Goal: Task Accomplishment & Management: Use online tool/utility

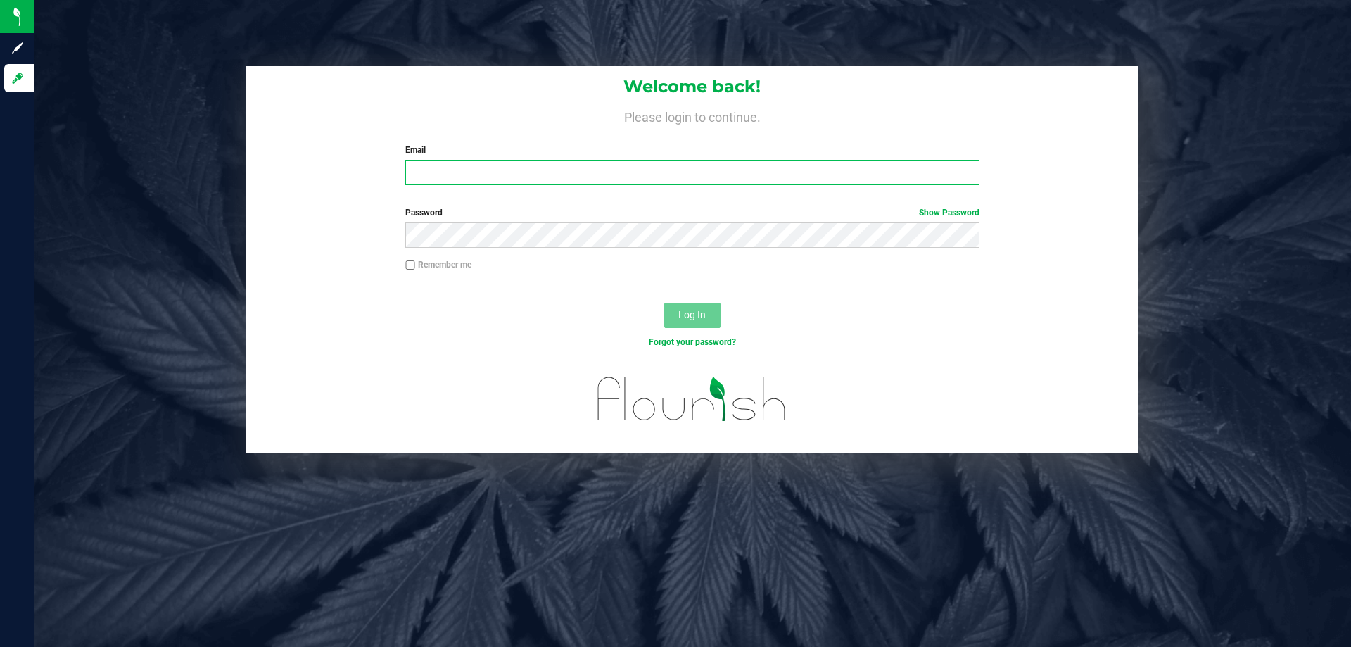
click at [429, 179] on input "Email" at bounding box center [691, 172] width 573 height 25
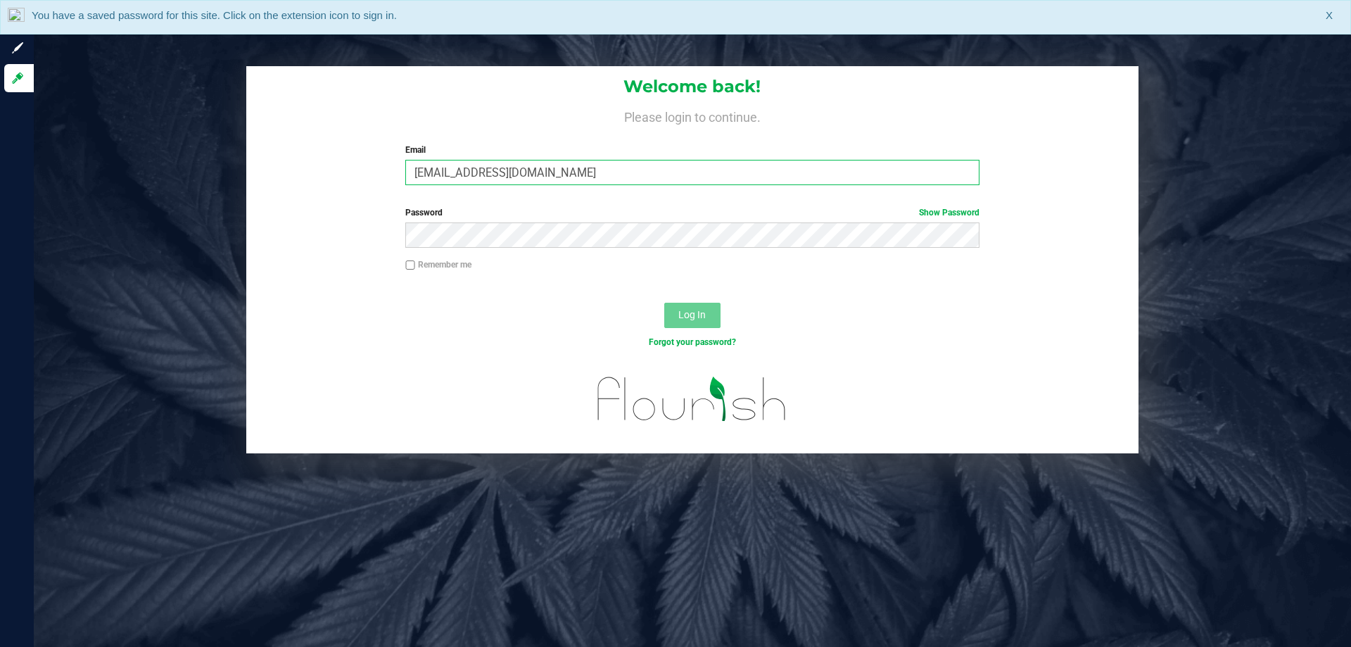
type input "[EMAIL_ADDRESS][DOMAIN_NAME]"
click at [664, 303] on button "Log In" at bounding box center [692, 315] width 56 height 25
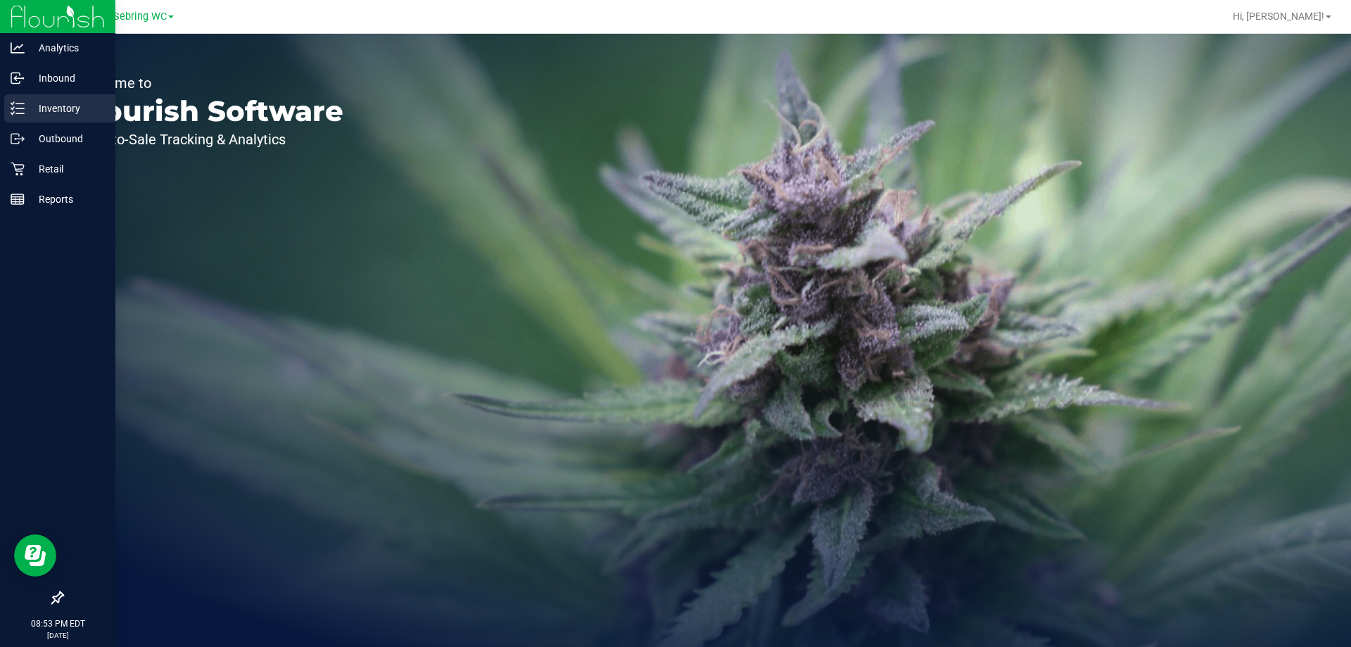
click at [38, 114] on p "Inventory" at bounding box center [67, 108] width 84 height 17
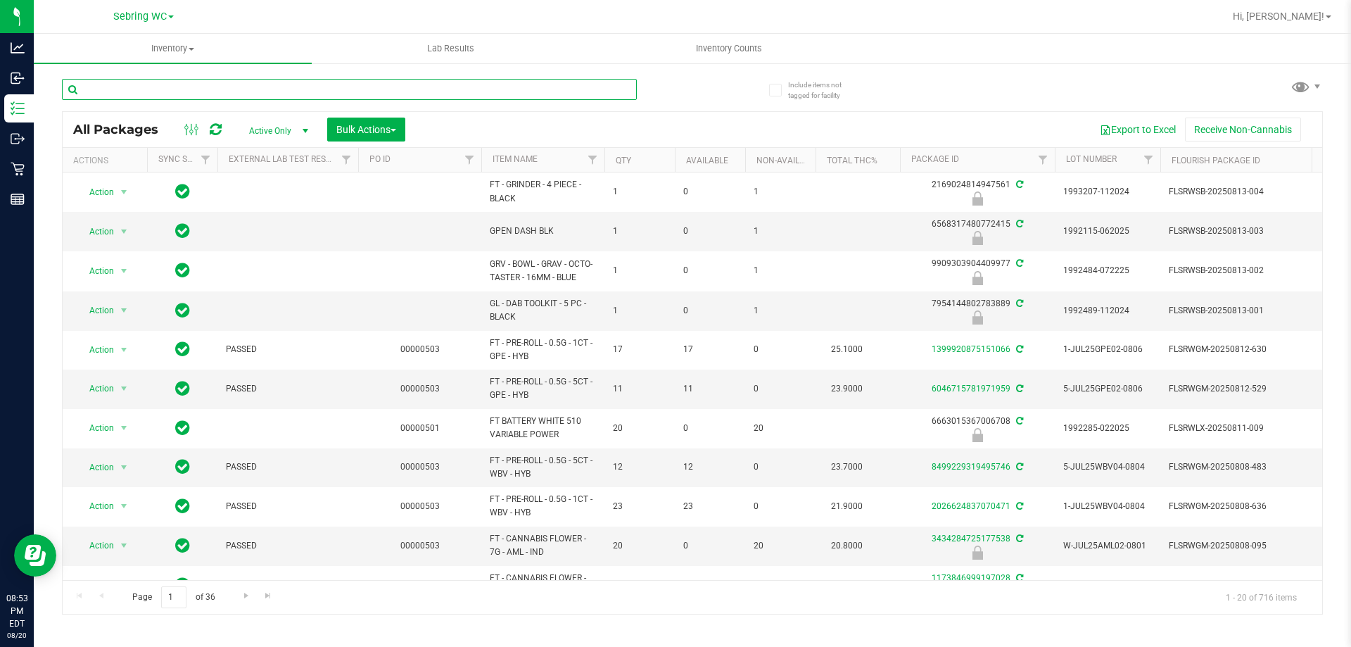
click at [157, 90] on input "text" at bounding box center [349, 89] width 575 height 21
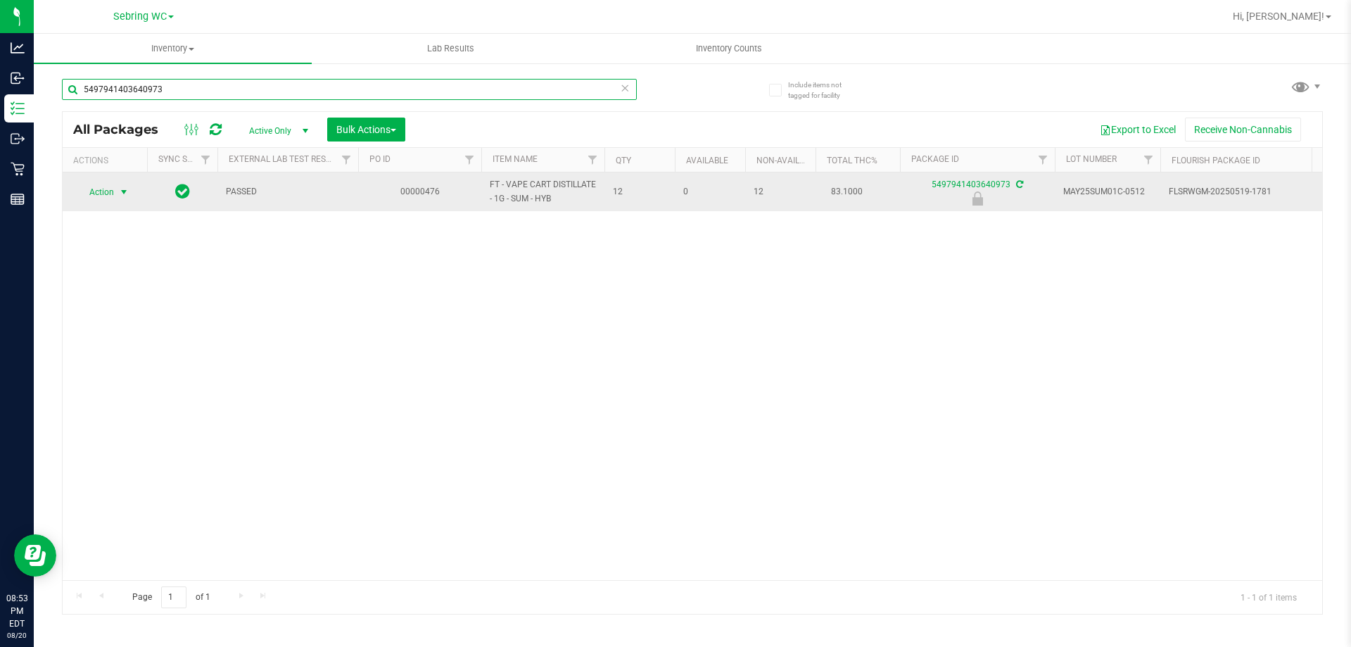
type input "5497941403640973"
click at [115, 190] on span "select" at bounding box center [124, 192] width 18 height 20
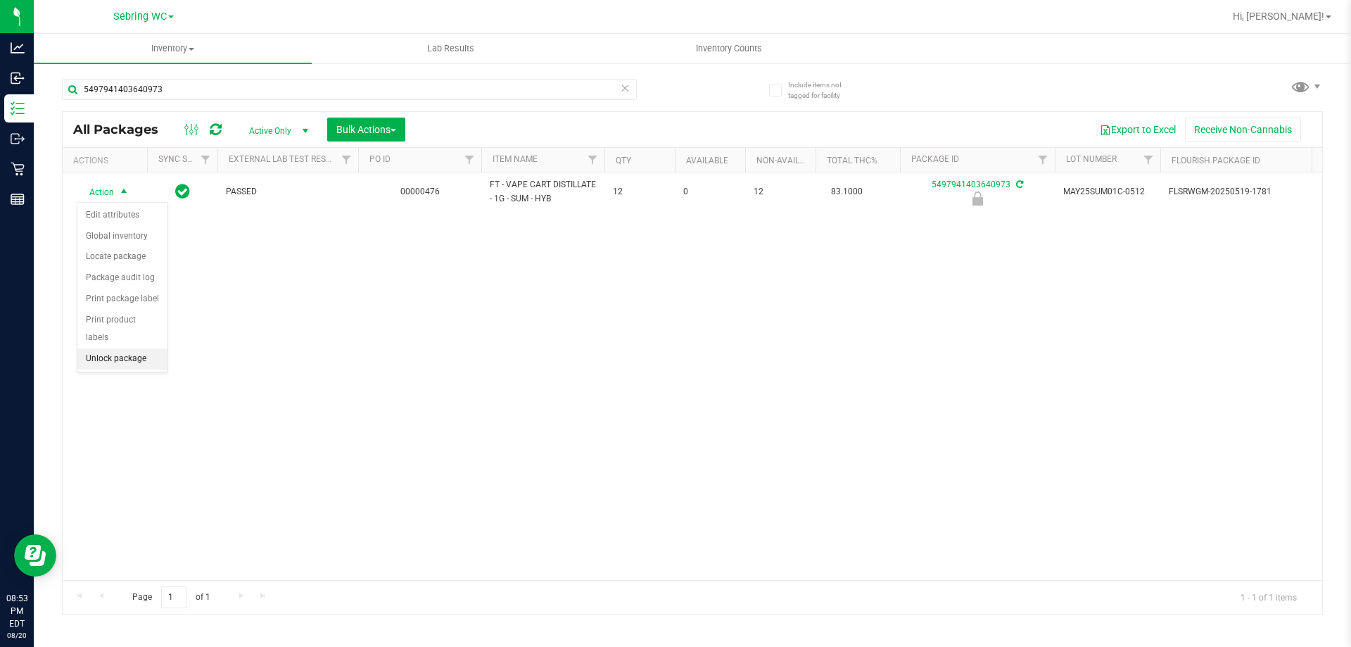
click at [115, 348] on li "Unlock package" at bounding box center [122, 358] width 90 height 21
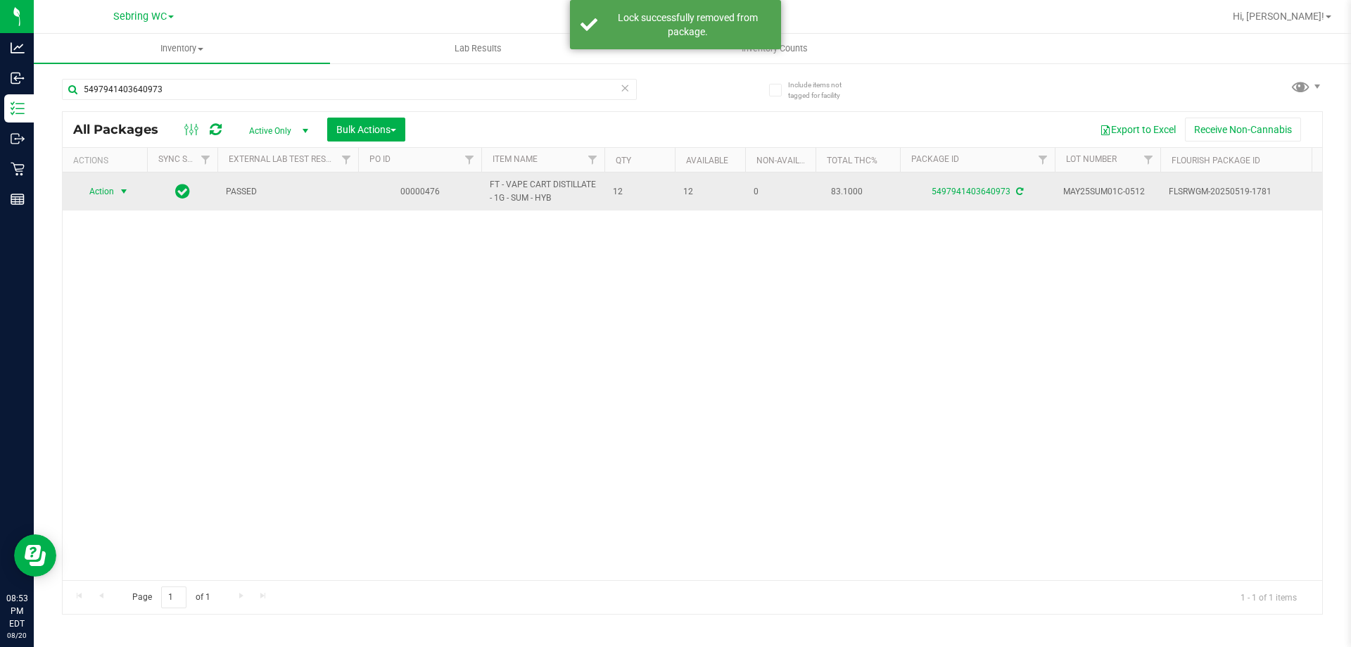
click at [102, 190] on span "Action" at bounding box center [96, 192] width 38 height 20
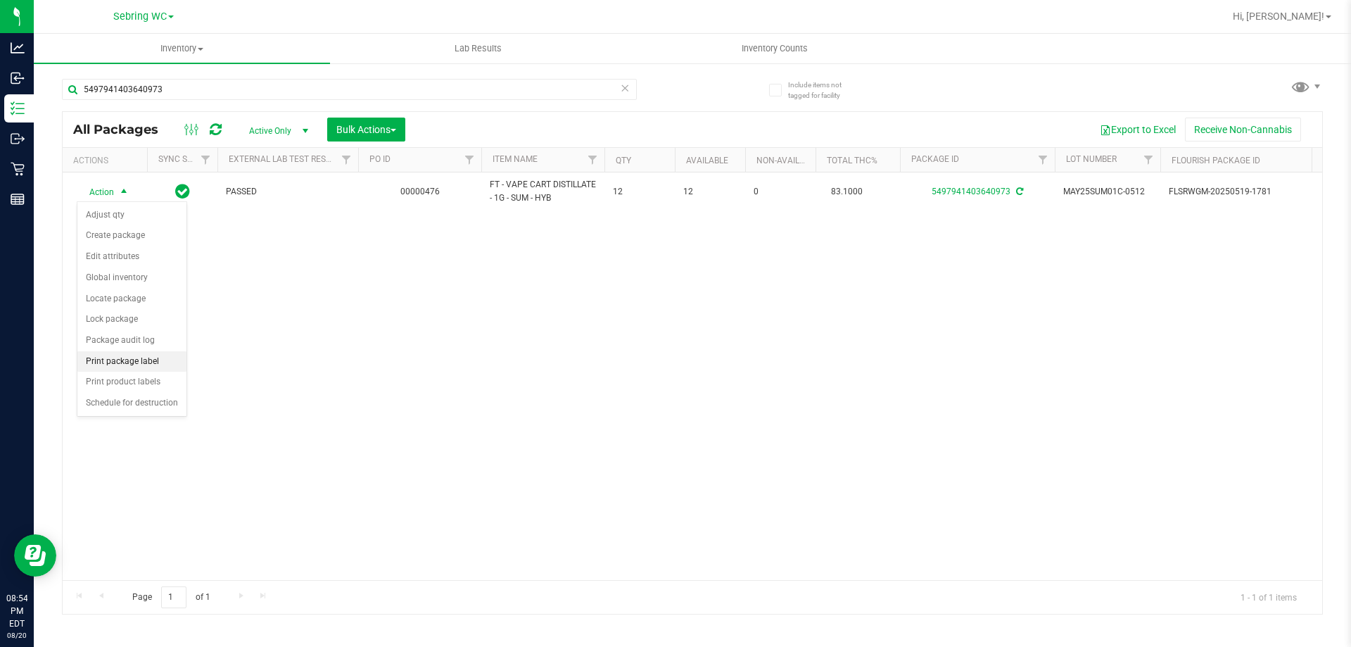
click at [110, 357] on li "Print package label" at bounding box center [131, 361] width 109 height 21
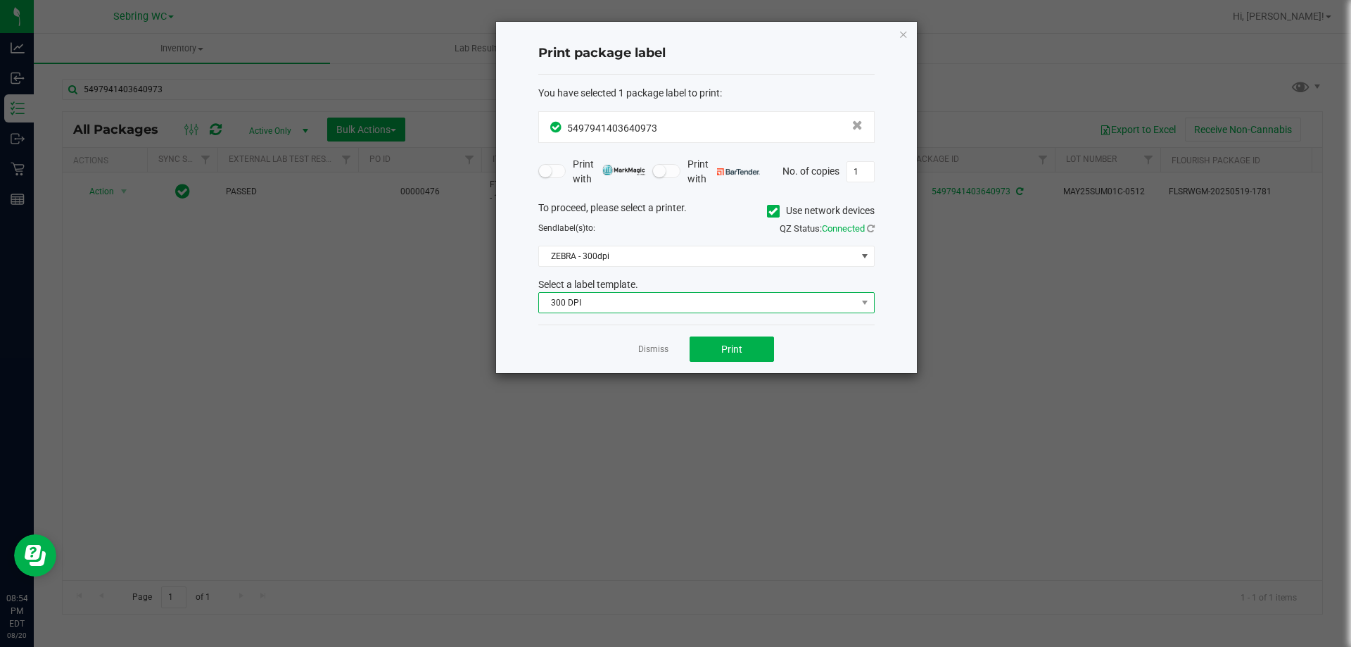
click at [671, 300] on span "300 DPI" at bounding box center [697, 303] width 317 height 20
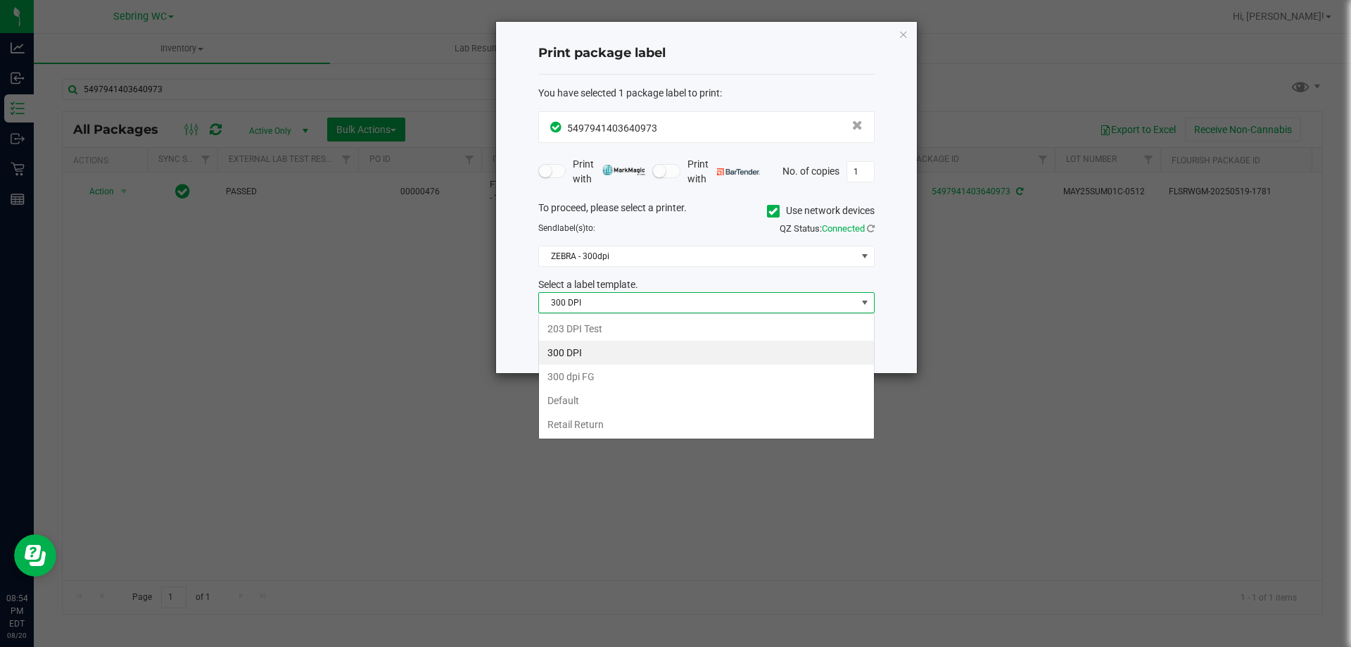
scroll to position [21, 336]
click at [561, 429] on li "Retail Return" at bounding box center [706, 424] width 335 height 24
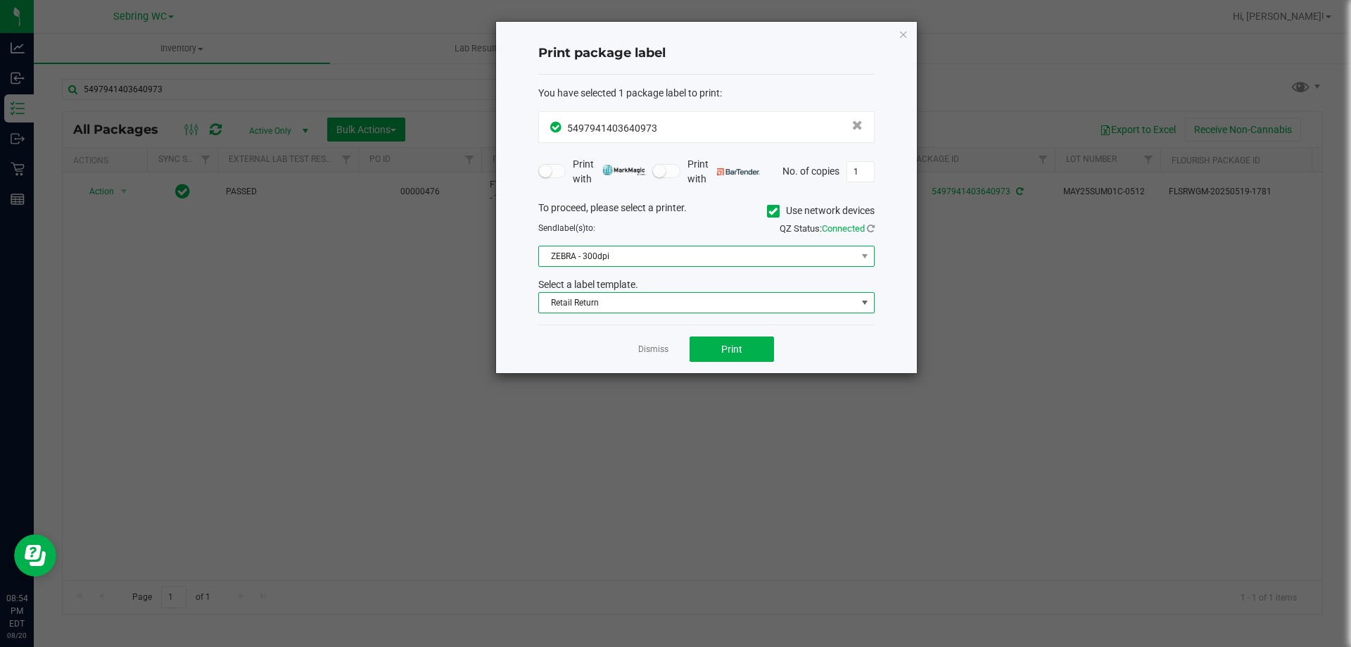
click at [601, 255] on span "ZEBRA - 300dpi" at bounding box center [697, 256] width 317 height 20
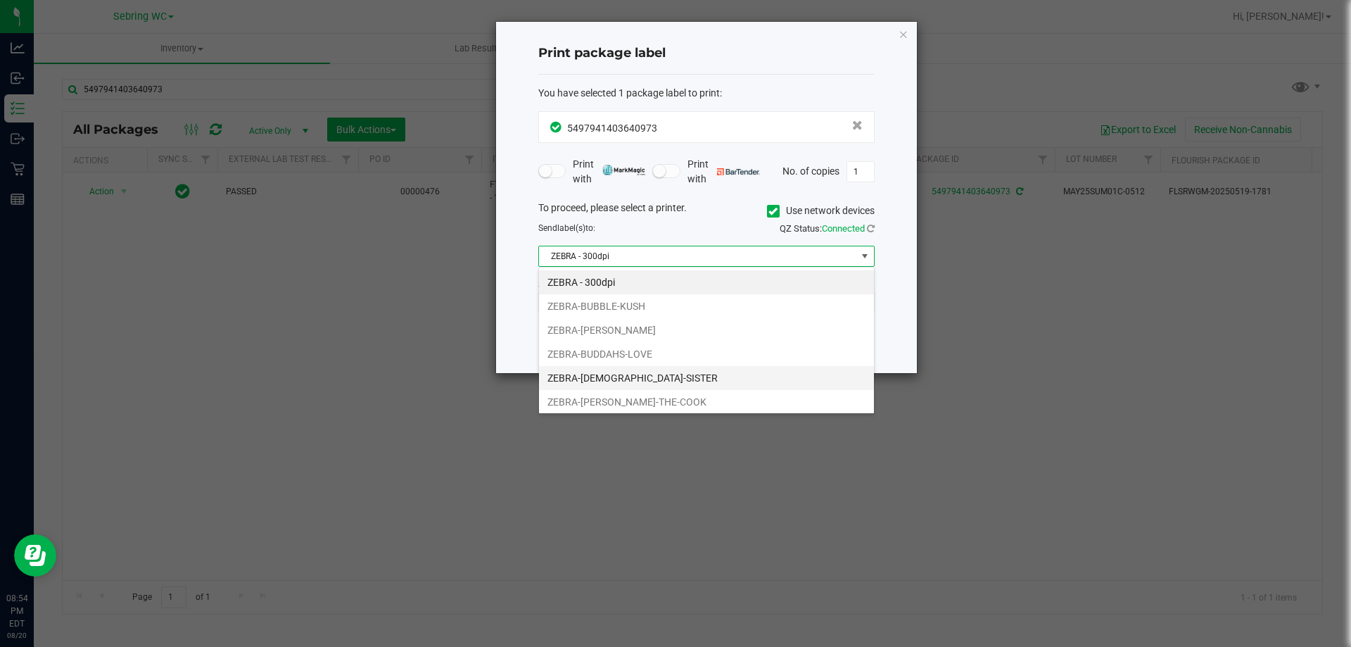
click at [590, 379] on li "ZEBRA-[DEMOGRAPHIC_DATA]-SISTER" at bounding box center [706, 378] width 335 height 24
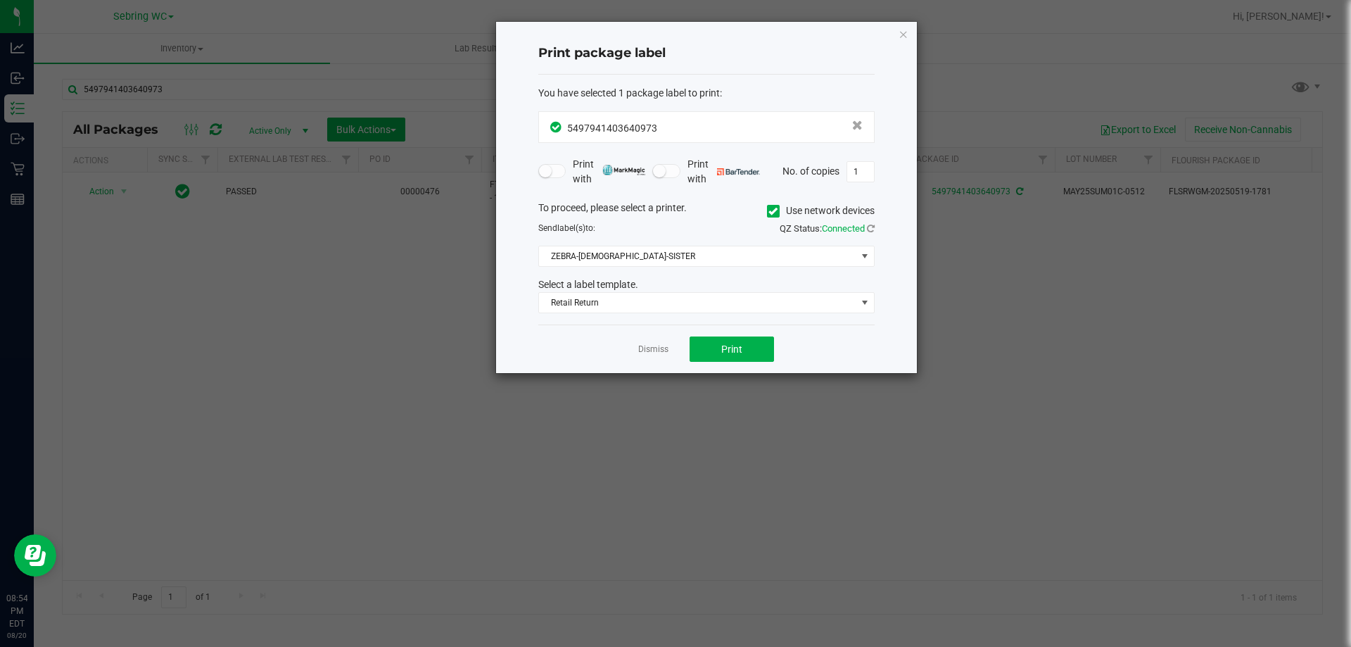
click at [563, 330] on div "Dismiss Print" at bounding box center [706, 348] width 336 height 49
click at [711, 341] on button "Print" at bounding box center [732, 348] width 84 height 25
click at [654, 350] on link "Dismiss" at bounding box center [653, 349] width 30 height 12
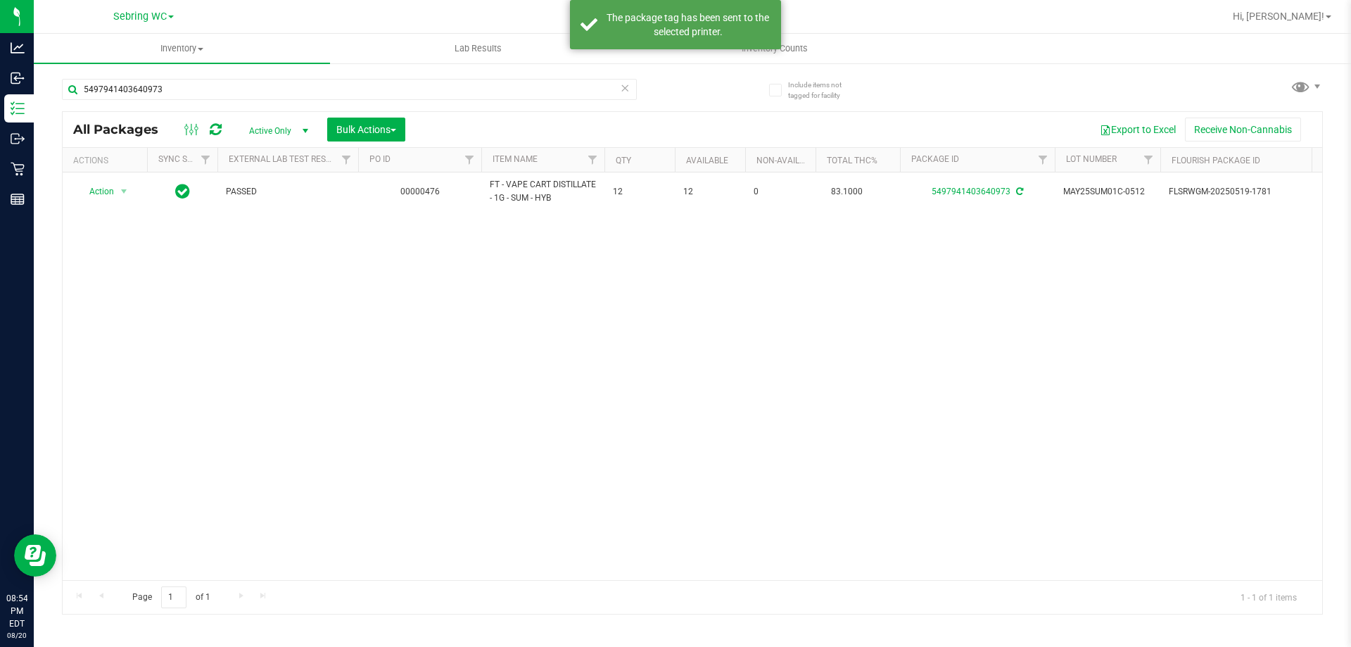
click at [648, 413] on div "Action Action Adjust qty Create package Edit attributes Global inventory Locate…" at bounding box center [692, 375] width 1259 height 407
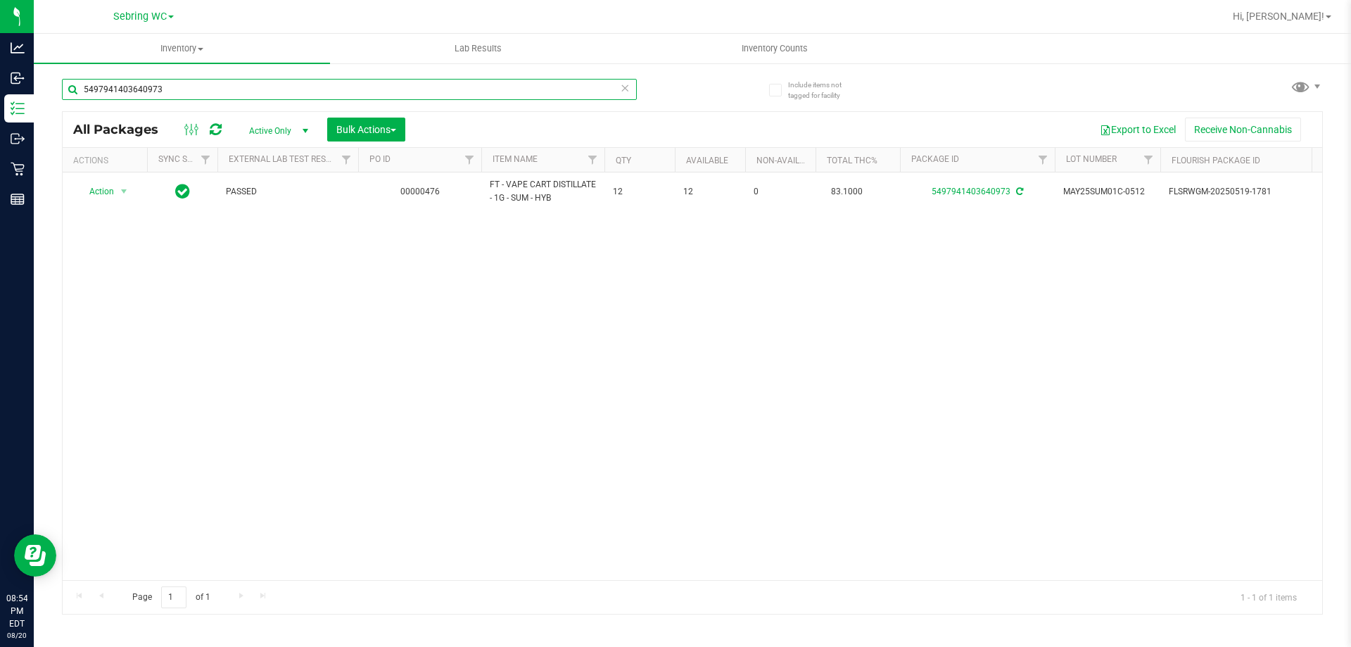
click at [253, 94] on input "5497941403640973" at bounding box center [349, 89] width 575 height 21
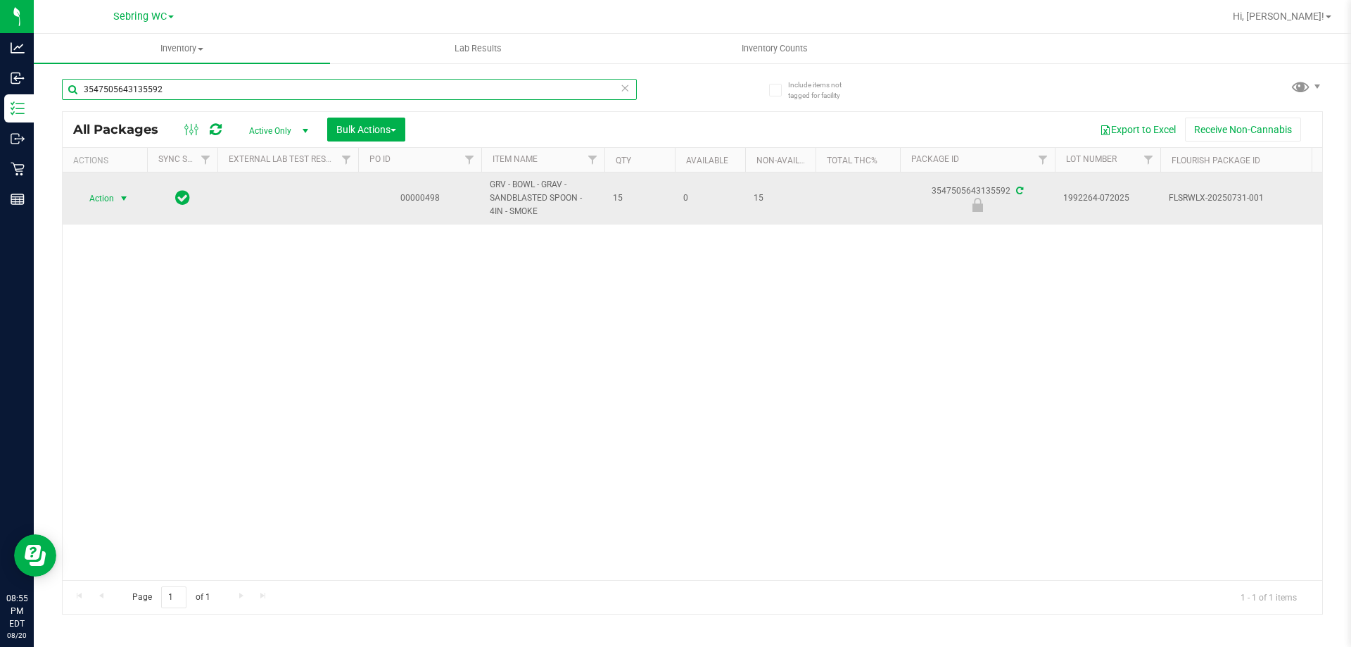
type input "3547505643135592"
click at [107, 201] on span "Action" at bounding box center [96, 199] width 38 height 20
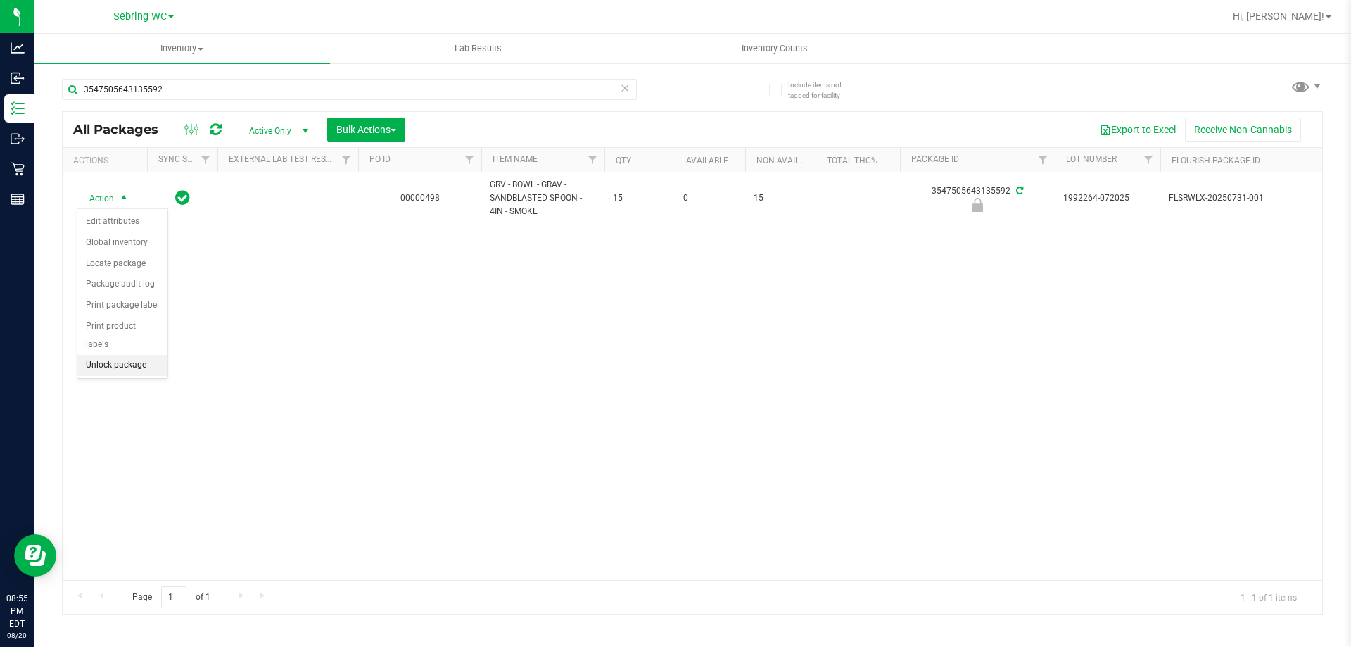
click at [109, 355] on li "Unlock package" at bounding box center [122, 365] width 90 height 21
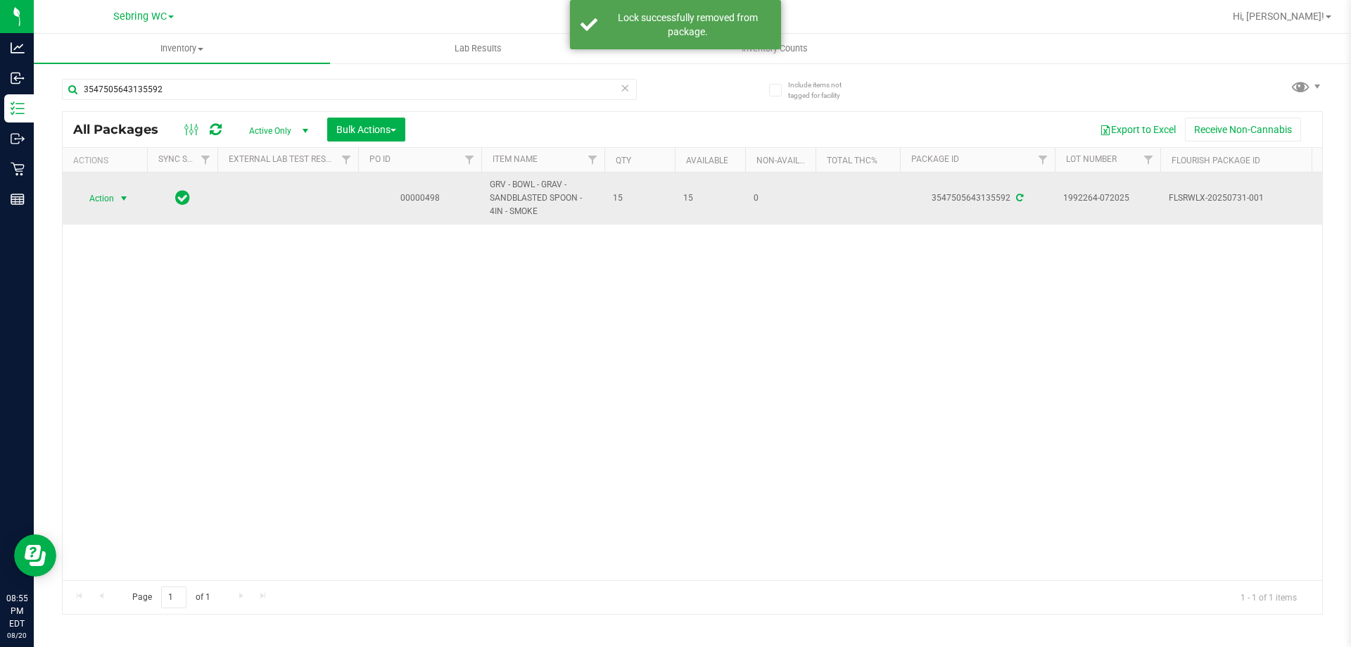
click at [108, 203] on span "Action" at bounding box center [96, 199] width 38 height 20
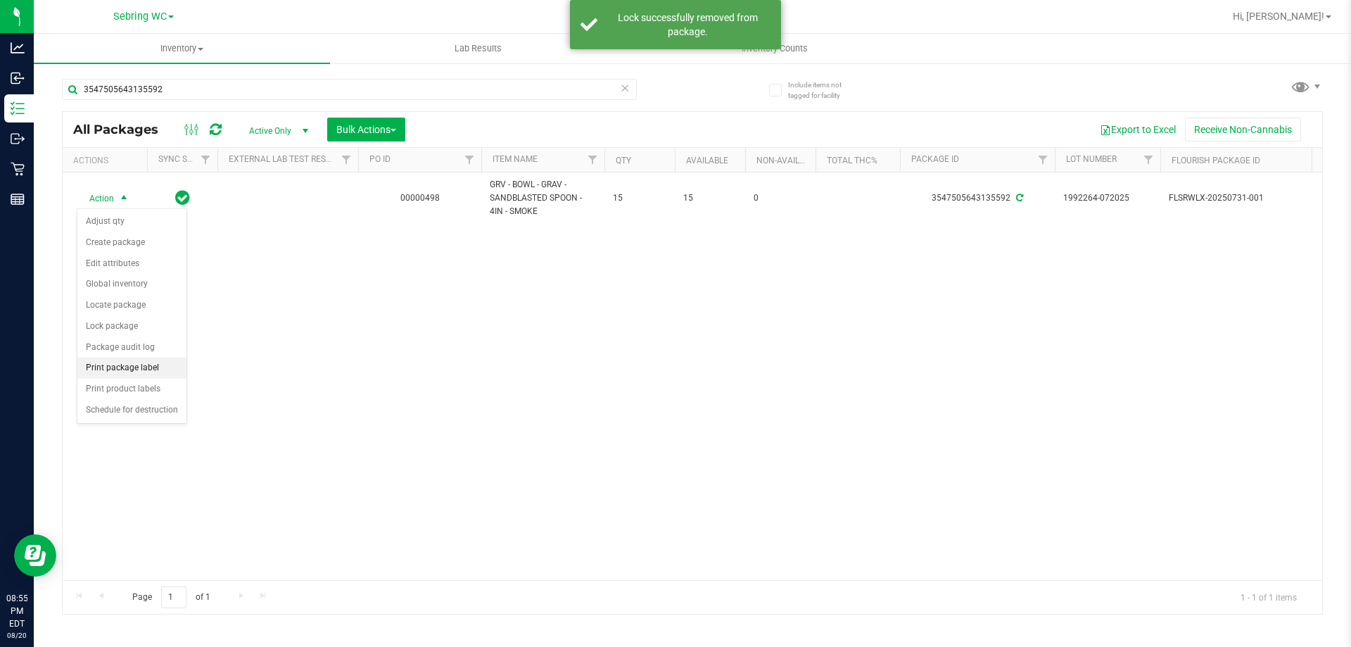
click at [132, 376] on li "Print package label" at bounding box center [131, 367] width 109 height 21
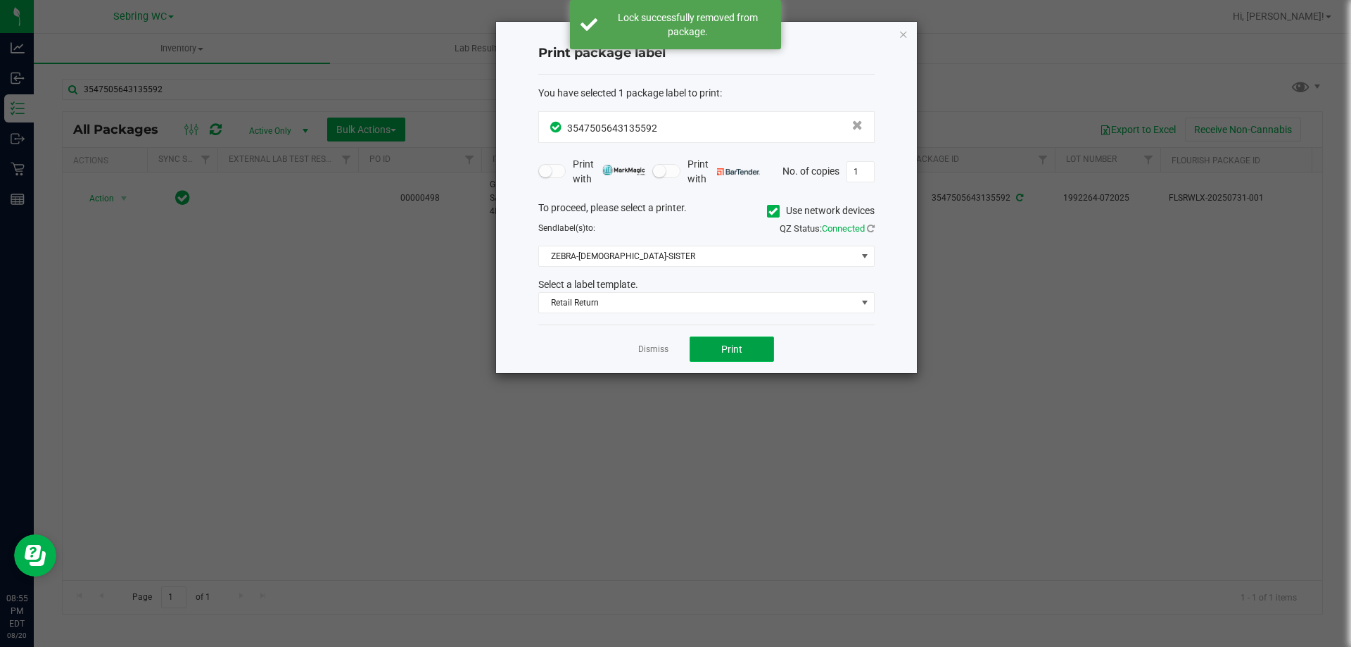
click at [711, 347] on button "Print" at bounding box center [732, 348] width 84 height 25
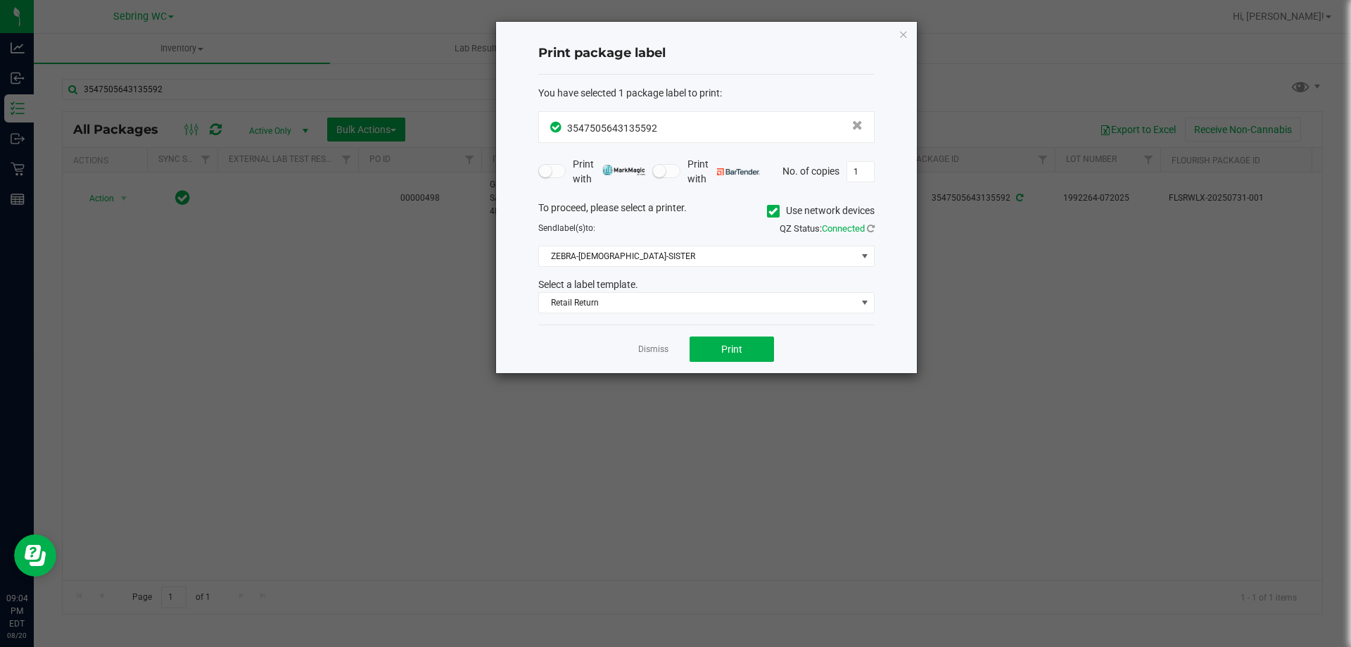
click at [664, 361] on div "Dismiss Print" at bounding box center [706, 348] width 336 height 49
click at [663, 354] on link "Dismiss" at bounding box center [653, 349] width 30 height 12
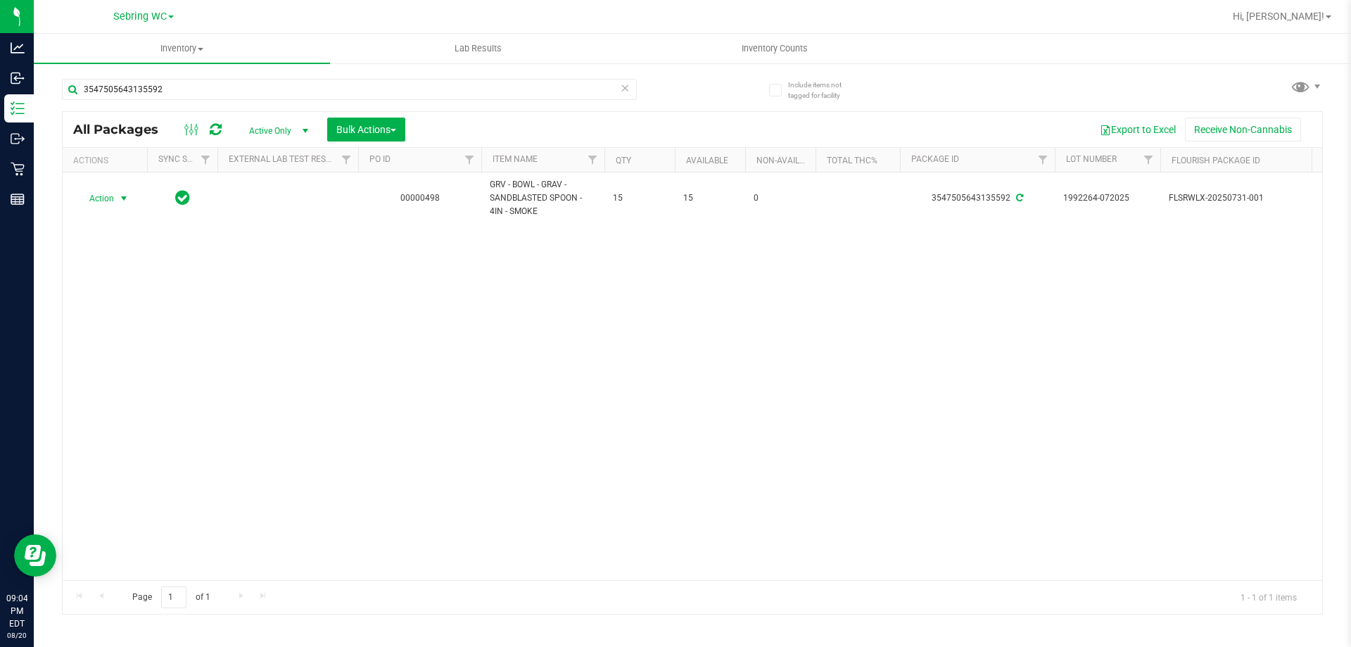
click at [630, 353] on div "Action Action Adjust qty Create package Edit attributes Global inventory Locate…" at bounding box center [692, 375] width 1259 height 407
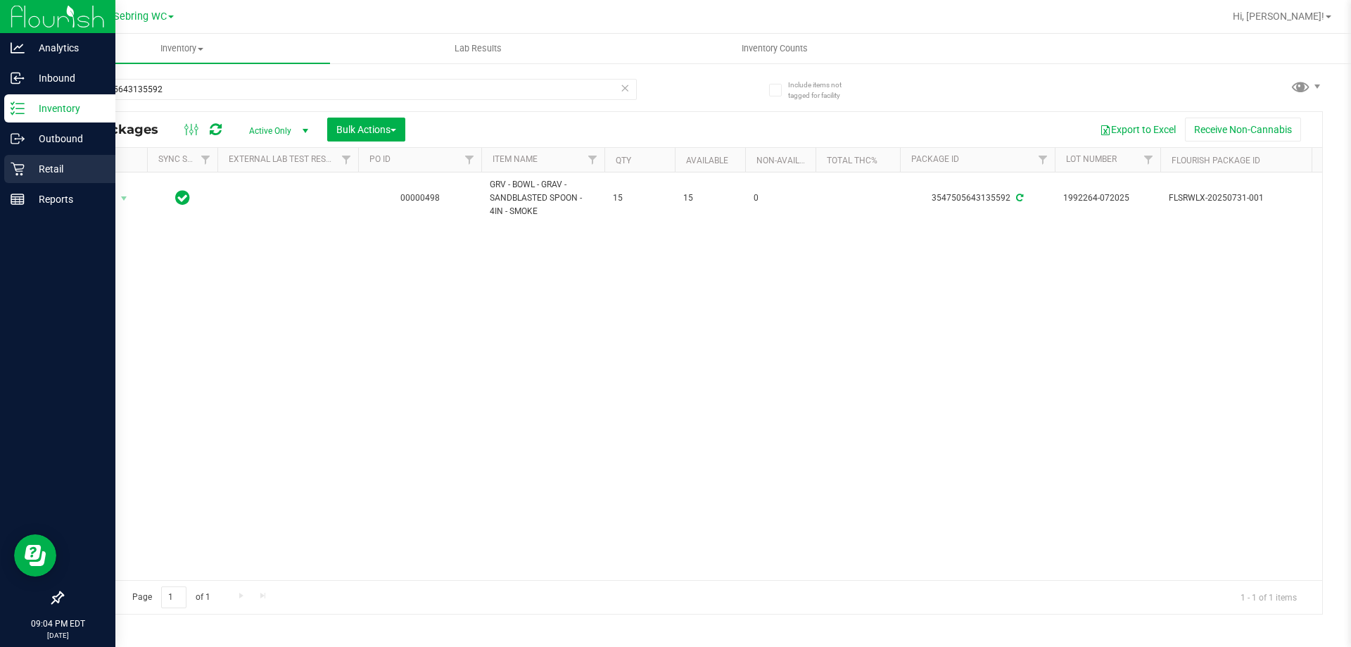
click at [18, 164] on icon at bounding box center [18, 169] width 14 height 14
